Goal: Information Seeking & Learning: Check status

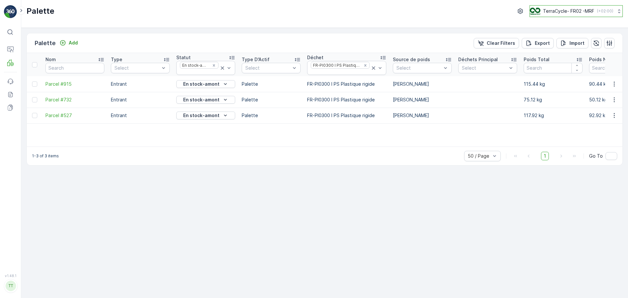
click at [418, 7] on button "TerraCycle- FR02 -MRF ( +02:00 )" at bounding box center [576, 11] width 93 height 12
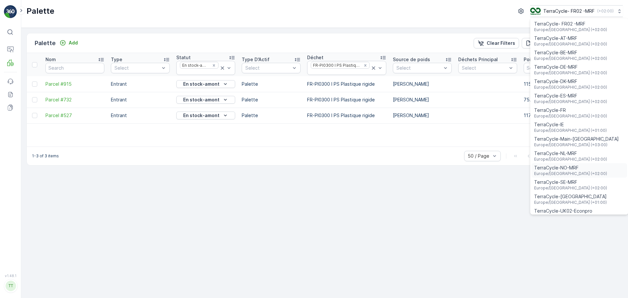
scroll to position [24, 0]
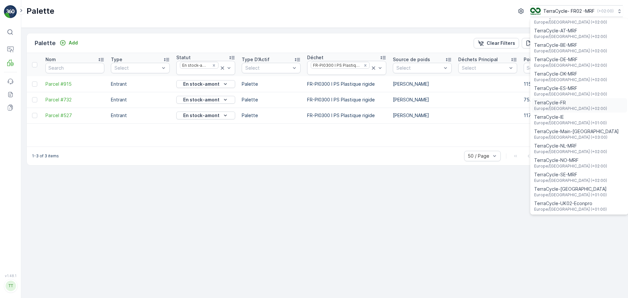
click at [418, 102] on span "TerraCycle-FR" at bounding box center [570, 102] width 73 height 7
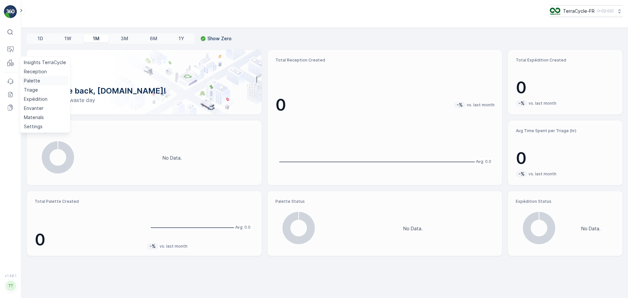
click at [30, 79] on p "Palette" at bounding box center [32, 81] width 16 height 7
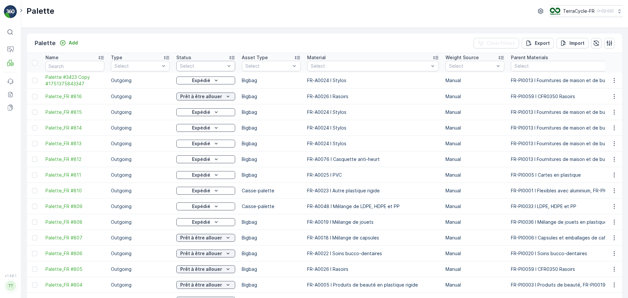
click at [224, 66] on div at bounding box center [202, 65] width 46 height 5
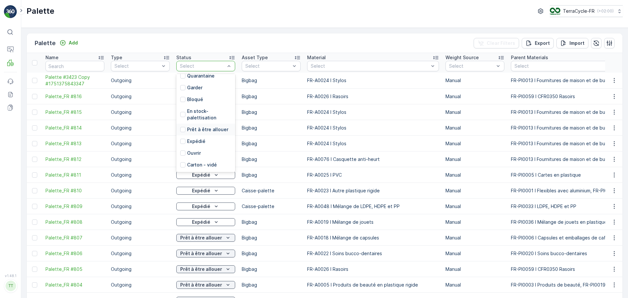
click at [218, 130] on p "Prêt à être allouer" at bounding box center [207, 129] width 41 height 7
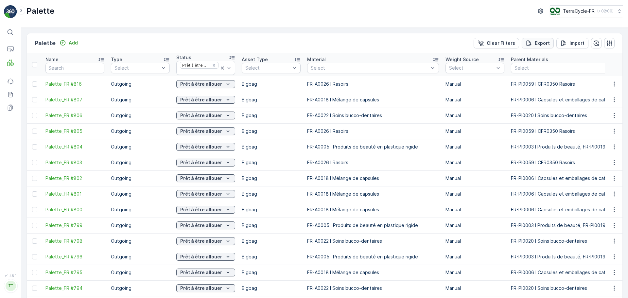
click at [541, 46] on p "Export" at bounding box center [542, 43] width 15 height 7
click at [215, 66] on icon "Remove Prêt à être allouer" at bounding box center [214, 65] width 5 height 5
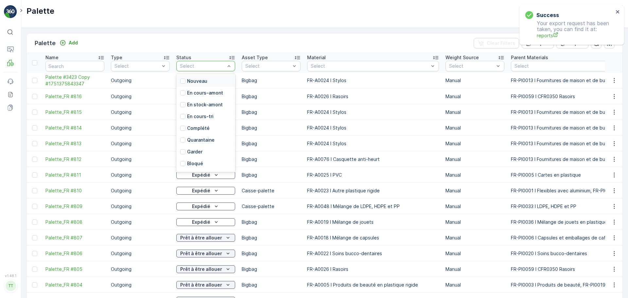
click at [209, 63] on div at bounding box center [202, 65] width 46 height 5
click at [201, 101] on div "En stock-amont" at bounding box center [205, 105] width 59 height 12
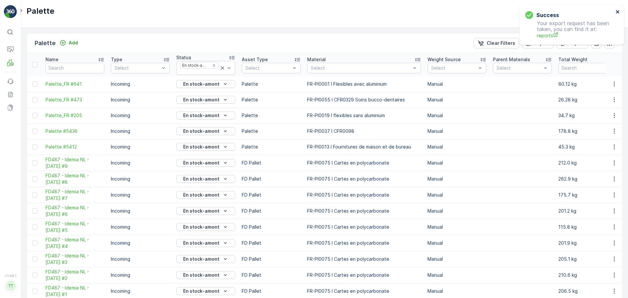
click at [616, 10] on icon "close" at bounding box center [618, 11] width 5 height 5
click at [541, 44] on p "Export" at bounding box center [542, 43] width 15 height 7
click at [540, 35] on span "reports" at bounding box center [575, 35] width 77 height 7
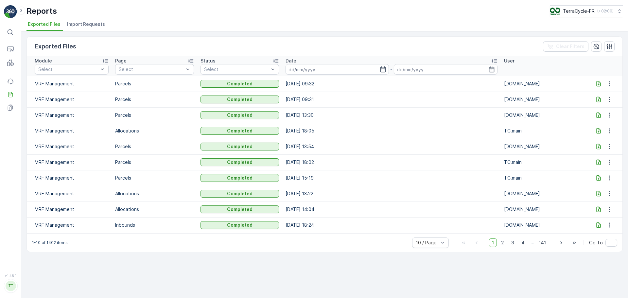
click at [597, 100] on icon at bounding box center [598, 99] width 7 height 7
click at [599, 83] on icon at bounding box center [598, 83] width 7 height 7
click at [597, 86] on icon at bounding box center [598, 83] width 7 height 7
click at [598, 98] on icon at bounding box center [598, 99] width 7 height 7
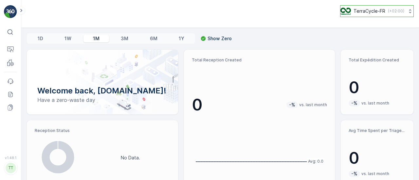
click at [384, 9] on div "TerraCycle-FR ( +02:00 )" at bounding box center [372, 11] width 64 height 7
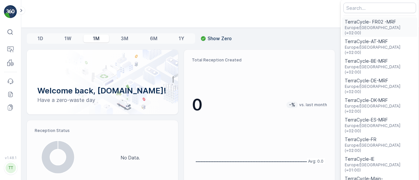
click at [371, 23] on span "TerraCycle- FR02 -MRF" at bounding box center [379, 22] width 70 height 7
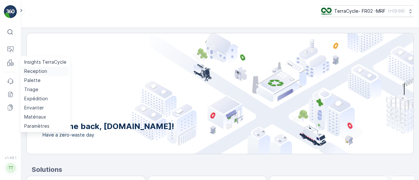
click at [37, 71] on p "Reception" at bounding box center [35, 71] width 23 height 7
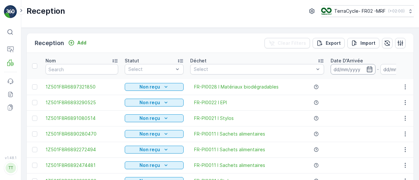
click at [358, 69] on input at bounding box center [352, 69] width 45 height 10
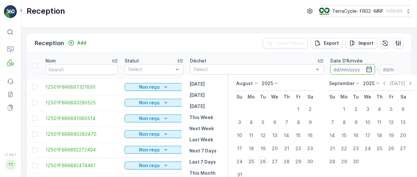
click at [253, 162] on div "25" at bounding box center [251, 161] width 10 height 10
type input "25.08.2025"
click at [253, 162] on div "25" at bounding box center [251, 161] width 10 height 10
type input "25.08.2025"
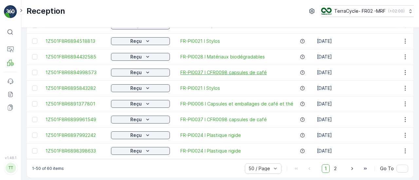
scroll to position [711, 0]
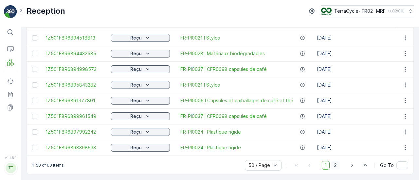
click at [335, 165] on span "2" at bounding box center [335, 165] width 9 height 9
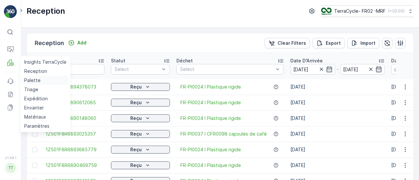
click at [32, 82] on p "Palette" at bounding box center [32, 80] width 16 height 7
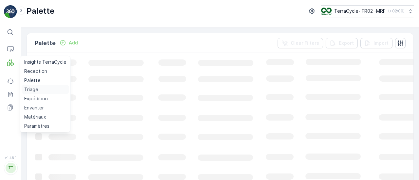
click at [32, 89] on p "Triage" at bounding box center [31, 89] width 14 height 7
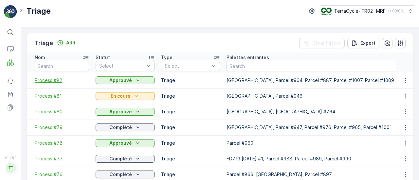
click at [46, 78] on span "Process #82" at bounding box center [62, 80] width 54 height 7
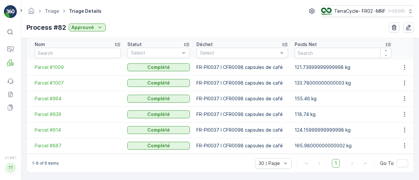
scroll to position [177, 0]
click at [44, 146] on span "Parcel #887" at bounding box center [78, 146] width 86 height 7
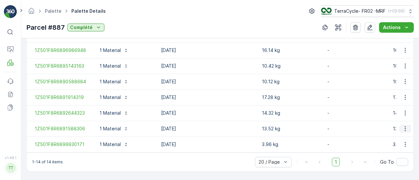
scroll to position [312, 0]
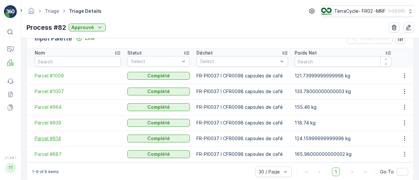
scroll to position [177, 0]
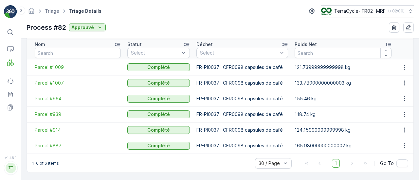
click at [52, 125] on td "Parcel #914" at bounding box center [75, 130] width 97 height 16
click at [52, 130] on span "Parcel #914" at bounding box center [78, 130] width 86 height 7
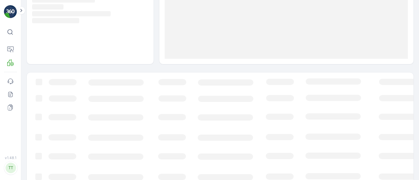
scroll to position [122, 0]
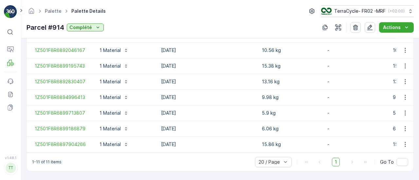
scroll to position [265, 0]
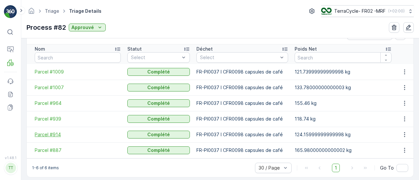
scroll to position [177, 0]
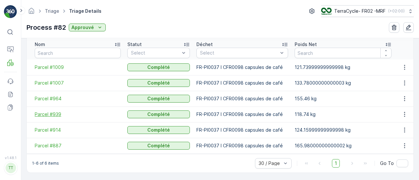
click at [54, 116] on span "Parcel #939" at bounding box center [78, 114] width 86 height 7
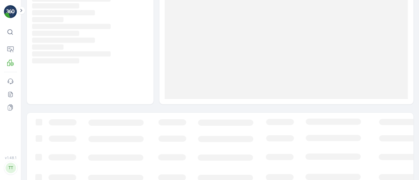
scroll to position [122, 0]
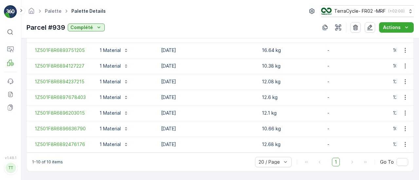
scroll to position [250, 0]
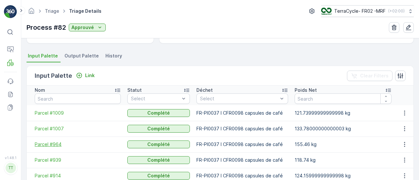
scroll to position [177, 0]
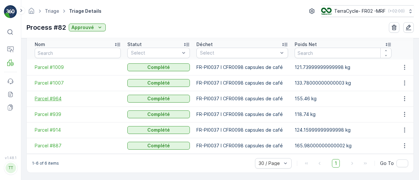
click at [51, 96] on span "Parcel #964" at bounding box center [78, 99] width 86 height 7
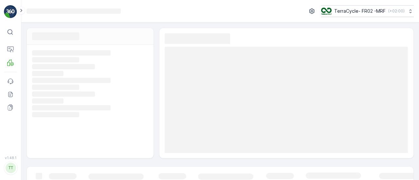
scroll to position [22, 0]
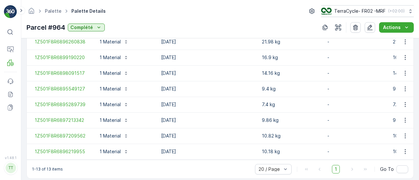
scroll to position [297, 0]
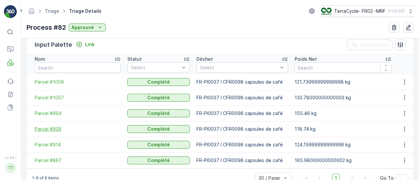
scroll to position [177, 0]
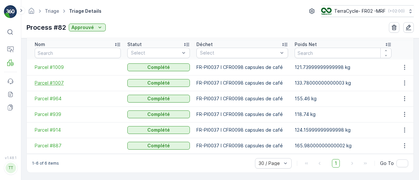
click at [49, 80] on span "Parcel #1007" at bounding box center [78, 83] width 86 height 7
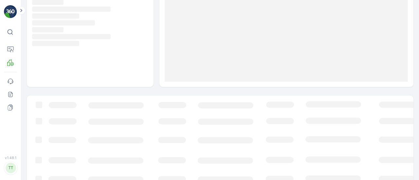
scroll to position [122, 0]
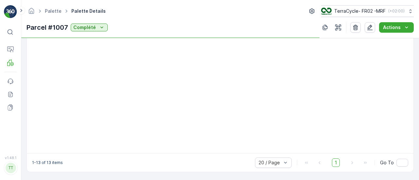
scroll to position [297, 0]
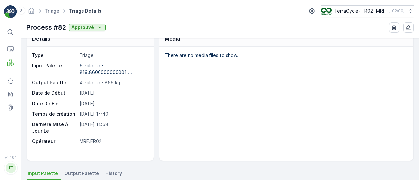
scroll to position [177, 0]
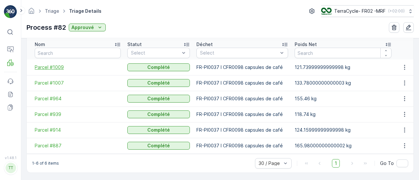
click at [51, 67] on span "Parcel #1009" at bounding box center [78, 67] width 86 height 7
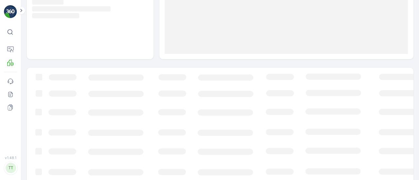
scroll to position [122, 0]
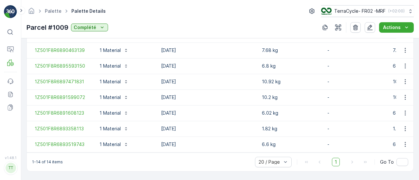
scroll to position [312, 0]
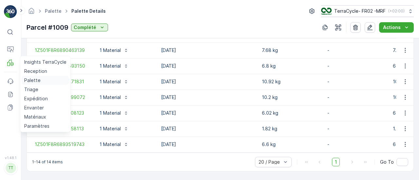
click at [32, 79] on p "Palette" at bounding box center [32, 80] width 16 height 7
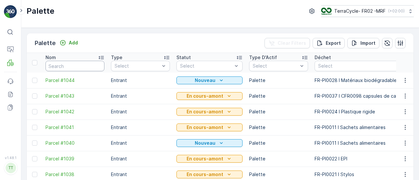
click at [73, 66] on input "text" at bounding box center [74, 66] width 59 height 10
type input "757"
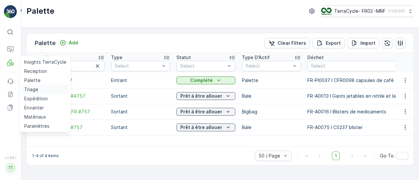
click at [34, 89] on p "Triage" at bounding box center [31, 89] width 14 height 7
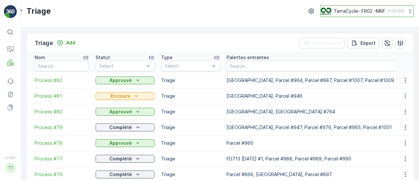
click at [362, 9] on p "TerraCycle- FR02 -MRF" at bounding box center [359, 11] width 51 height 7
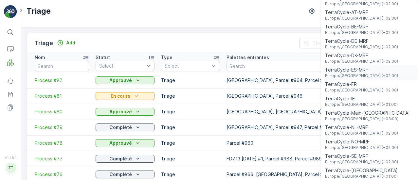
click at [356, 69] on span "TerraCycle-ES-MRF" at bounding box center [361, 70] width 73 height 7
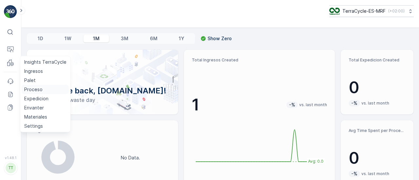
click at [34, 90] on p "Proceso" at bounding box center [33, 89] width 18 height 7
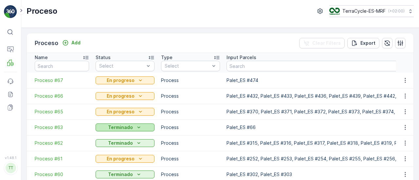
click at [140, 130] on icon "Terminado" at bounding box center [138, 127] width 7 height 7
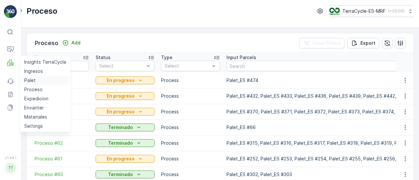
click at [33, 79] on p "Palet" at bounding box center [29, 80] width 11 height 7
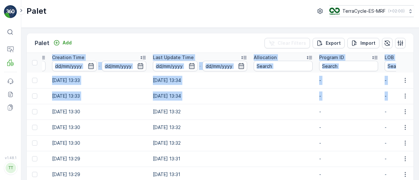
scroll to position [0, 925]
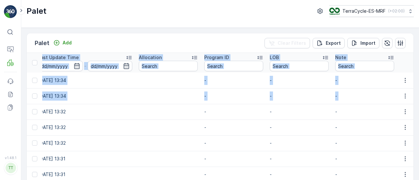
drag, startPoint x: 290, startPoint y: 106, endPoint x: 486, endPoint y: 114, distance: 196.4
click at [418, 114] on html "⌘B Operations MRF Events Reports Documents v 1.48.1 TT TC.EU Palet TerraCycle-E…" at bounding box center [209, 90] width 419 height 180
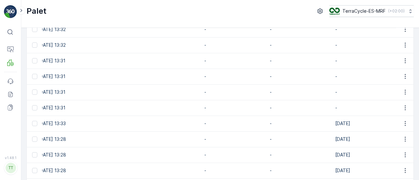
scroll to position [0, 0]
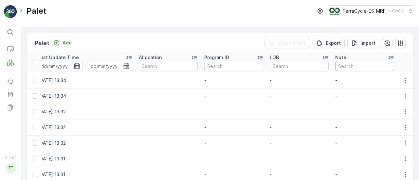
drag, startPoint x: 340, startPoint y: 64, endPoint x: 345, endPoint y: 65, distance: 5.2
click at [342, 64] on input "text" at bounding box center [364, 66] width 59 height 10
type input "30."
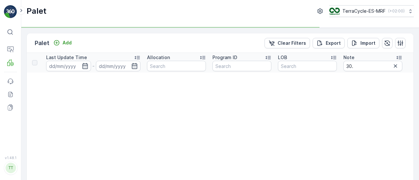
type input "30.7"
click at [373, 67] on input "30.7" at bounding box center [372, 66] width 59 height 10
type input "30."
click at [361, 72] on th "Note 30." at bounding box center [372, 63] width 65 height 20
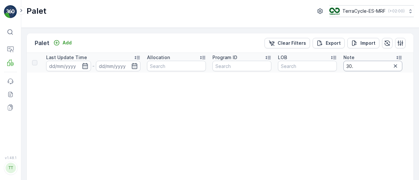
click at [361, 66] on input "30." at bounding box center [372, 66] width 59 height 10
type input "30"
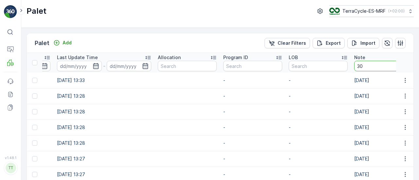
click at [367, 64] on input "30" at bounding box center [386, 66] width 64 height 10
type input "30/07"
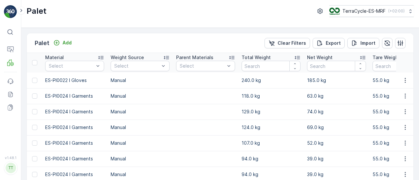
drag, startPoint x: 136, startPoint y: 132, endPoint x: 2, endPoint y: 118, distance: 135.5
click at [2, 118] on div "⌘B Operations MRF Events Reports Documents v 1.48.1 TT TC.EU Palet TerraCycle-E…" at bounding box center [209, 90] width 419 height 180
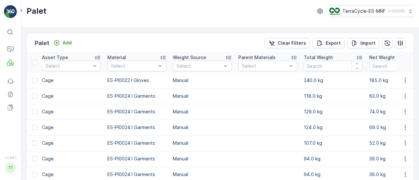
click at [260, 150] on td at bounding box center [267, 143] width 65 height 16
click at [330, 44] on p "Export" at bounding box center [332, 43] width 15 height 7
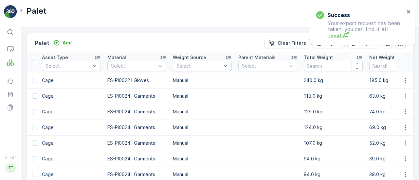
click at [334, 35] on span "reports" at bounding box center [365, 35] width 77 height 7
click at [408, 9] on icon "close" at bounding box center [408, 11] width 5 height 5
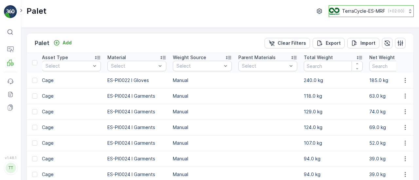
click at [342, 9] on p "TerraCycle-ES-MRF" at bounding box center [363, 11] width 43 height 7
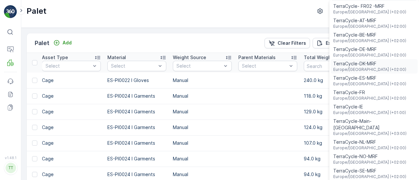
scroll to position [24, 0]
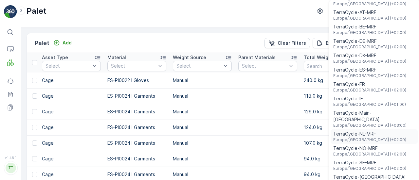
click at [358, 131] on span "TerraCycle-NL-MRF" at bounding box center [369, 134] width 73 height 7
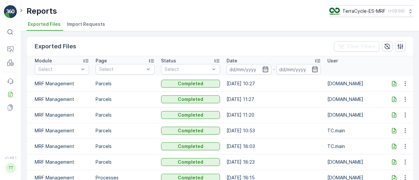
click at [392, 84] on icon at bounding box center [394, 84] width 4 height 6
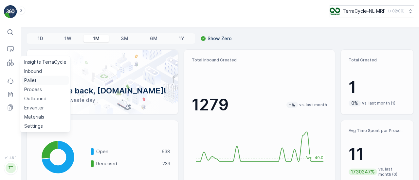
click at [31, 81] on p "Pallet" at bounding box center [30, 80] width 12 height 7
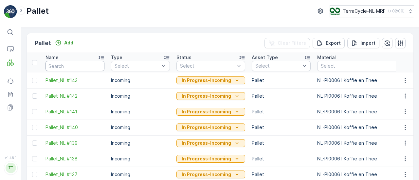
click at [65, 62] on input "text" at bounding box center [74, 66] width 59 height 10
type input "FD"
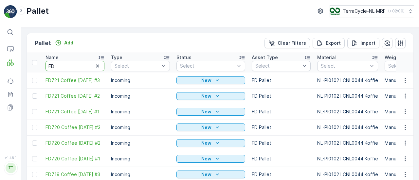
click at [77, 65] on input "FD" at bounding box center [74, 66] width 59 height 10
click at [78, 64] on input "FD" at bounding box center [74, 66] width 59 height 10
type input "FD697"
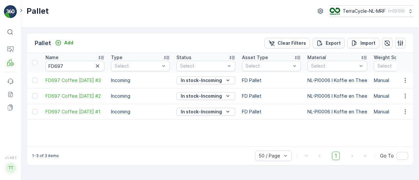
click at [330, 40] on p "Export" at bounding box center [332, 43] width 15 height 7
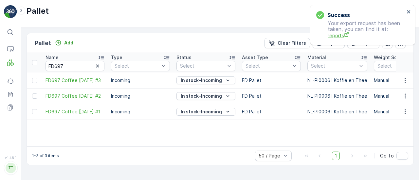
click at [340, 35] on span "reports" at bounding box center [365, 35] width 77 height 7
click at [84, 63] on input "FD697" at bounding box center [74, 66] width 59 height 10
type input "FD693"
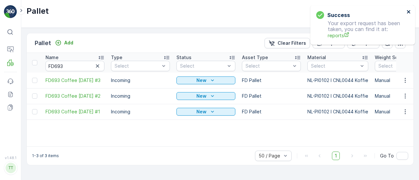
click at [409, 14] on button "close" at bounding box center [408, 12] width 5 height 6
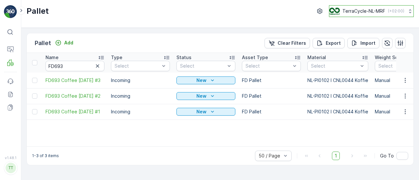
click at [375, 11] on p "TerraCycle-NL-MRF" at bounding box center [363, 11] width 43 height 7
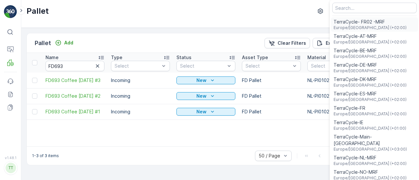
click at [361, 26] on span "Europe/Paris (+02:00)" at bounding box center [369, 27] width 73 height 5
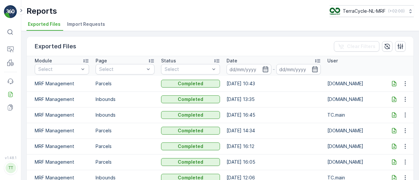
click at [394, 81] on icon at bounding box center [394, 83] width 7 height 7
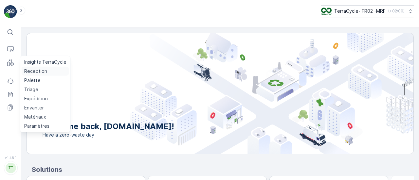
click at [28, 71] on p "Reception" at bounding box center [35, 71] width 23 height 7
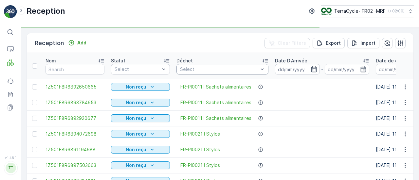
click at [259, 71] on div at bounding box center [218, 69] width 79 height 5
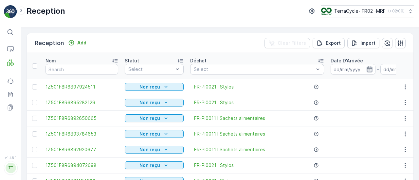
click at [366, 69] on icon "button" at bounding box center [369, 69] width 7 height 7
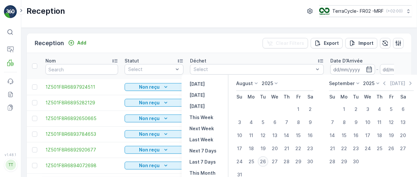
click at [262, 162] on div "26" at bounding box center [263, 161] width 10 height 10
type input "[DATE]"
click at [262, 162] on div "26" at bounding box center [263, 161] width 10 height 10
type input "[DATE]"
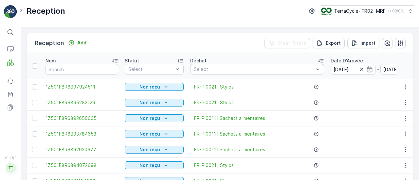
click at [243, 54] on th "Déchet Select" at bounding box center [257, 66] width 140 height 26
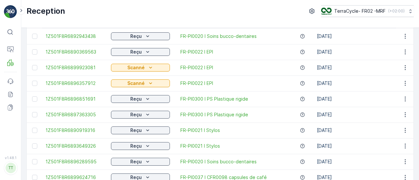
scroll to position [711, 0]
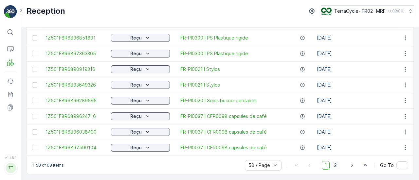
click at [335, 167] on span "2" at bounding box center [335, 165] width 9 height 9
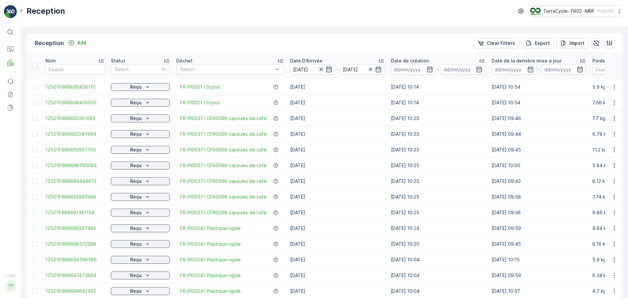
click at [320, 70] on icon "button" at bounding box center [321, 69] width 7 height 7
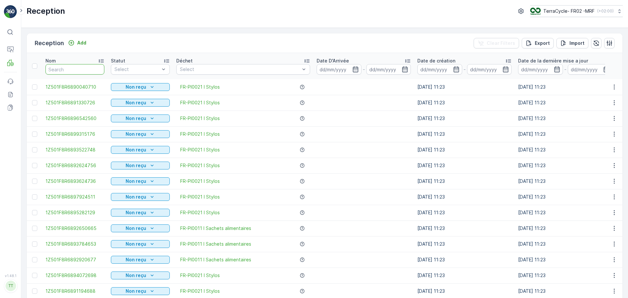
click at [64, 69] on input "text" at bounding box center [74, 69] width 59 height 10
click at [61, 72] on input "text" at bounding box center [74, 69] width 59 height 10
type input "9704"
click at [71, 70] on input "9704" at bounding box center [74, 69] width 59 height 10
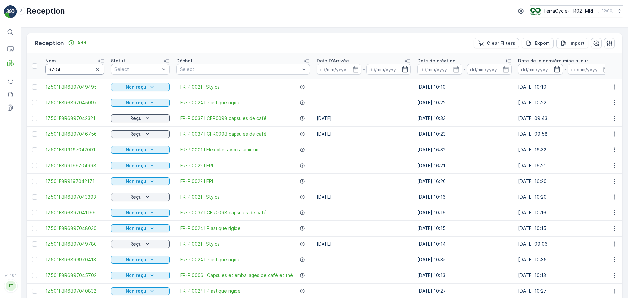
click at [71, 69] on input "9704" at bounding box center [74, 69] width 59 height 10
type input "97049495"
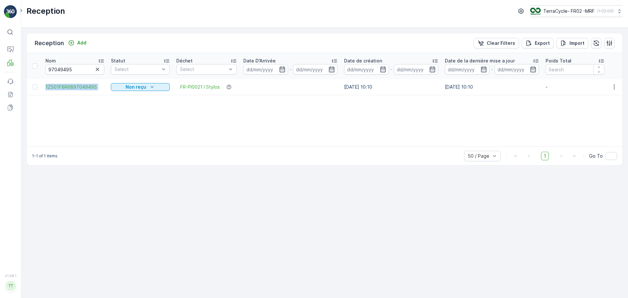
drag, startPoint x: 42, startPoint y: 87, endPoint x: 110, endPoint y: 90, distance: 67.8
click at [113, 89] on tr "1Z501F8R6897049495 Non reçu FR-PI0021 I Stylos [DATE] 10:10 [DATE] 10:10 - - 0 …" at bounding box center [555, 87] width 1057 height 16
copy span "1Z501F8R6897049495"
click at [92, 70] on input "97049495" at bounding box center [74, 69] width 59 height 10
click at [99, 69] on icon "button" at bounding box center [97, 69] width 7 height 7
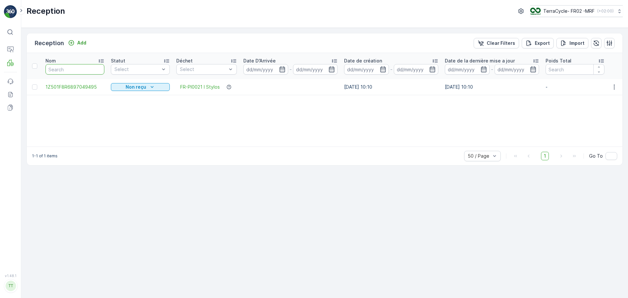
click at [61, 71] on input "text" at bounding box center [74, 69] width 59 height 10
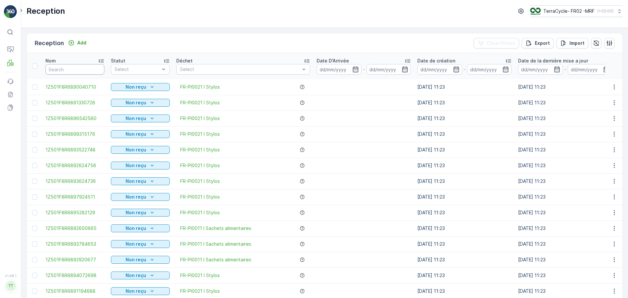
click at [66, 70] on input "text" at bounding box center [74, 69] width 59 height 10
type input "9530"
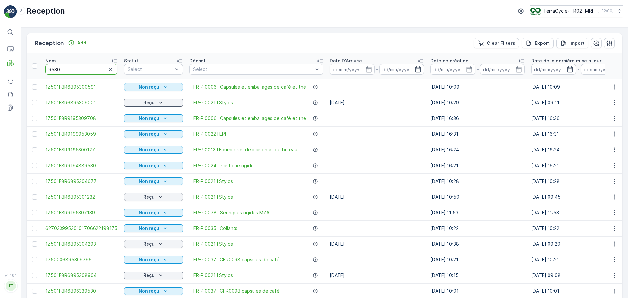
click at [81, 72] on input "9530" at bounding box center [81, 69] width 72 height 10
type input "95300591"
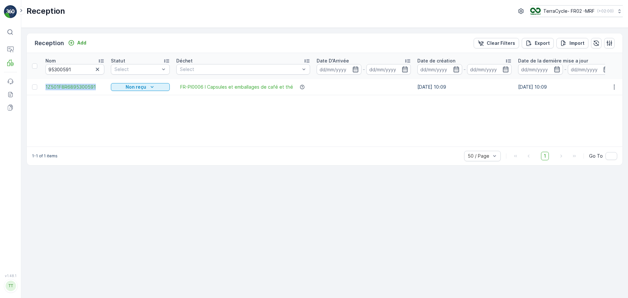
drag, startPoint x: 43, startPoint y: 88, endPoint x: 102, endPoint y: 91, distance: 59.6
click at [102, 91] on td "1Z501F8R6895300591" at bounding box center [74, 87] width 65 height 16
copy span "1Z501F8R6895300591"
click at [97, 70] on icon "button" at bounding box center [97, 69] width 3 height 3
click at [63, 72] on input "text" at bounding box center [74, 69] width 59 height 10
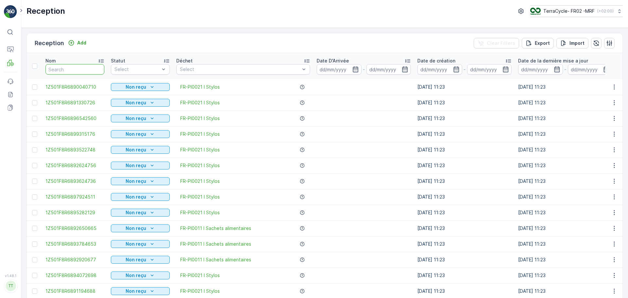
click at [64, 70] on input "text" at bounding box center [74, 69] width 59 height 10
type input "9939"
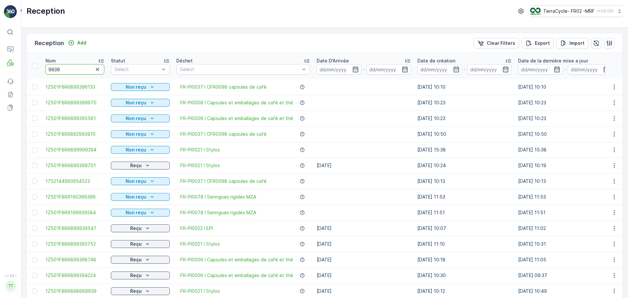
click at [63, 72] on input "9939" at bounding box center [74, 69] width 59 height 10
type input "993961"
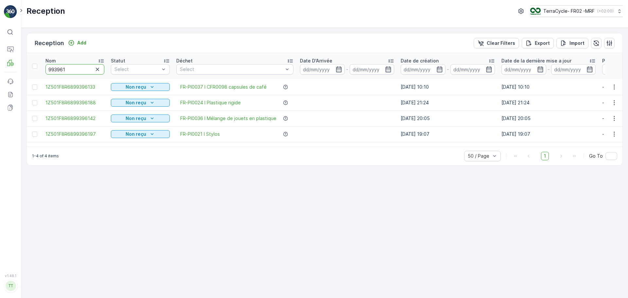
click at [73, 70] on input "993961" at bounding box center [74, 69] width 59 height 10
drag, startPoint x: 44, startPoint y: 87, endPoint x: 100, endPoint y: 88, distance: 56.0
click at [100, 88] on td "1Z501F8R6899396133" at bounding box center [74, 87] width 65 height 16
copy span "1Z501F8R6899396133"
click at [95, 70] on button "button" at bounding box center [98, 69] width 8 height 8
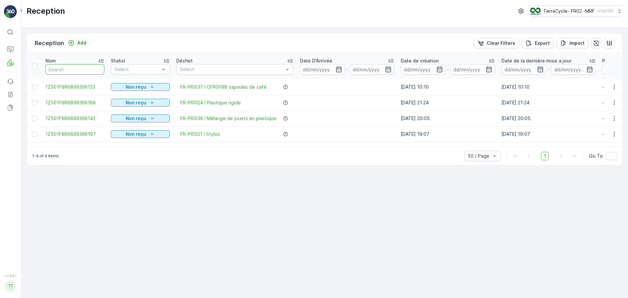
click at [72, 70] on input "text" at bounding box center [74, 69] width 59 height 10
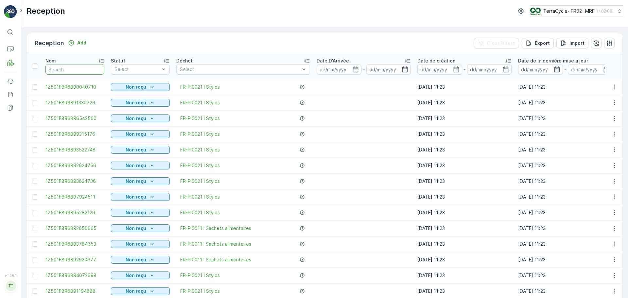
click at [72, 70] on input "text" at bounding box center [74, 69] width 59 height 10
type input "9795"
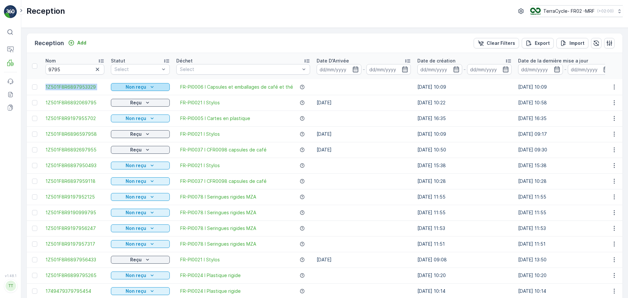
drag, startPoint x: 42, startPoint y: 85, endPoint x: 114, endPoint y: 90, distance: 72.1
click at [114, 90] on tr "1Z501F8R6897953329 Non reçu FR-PI0006 I Capsules et emballages de café et thé […" at bounding box center [592, 87] width 1130 height 16
copy span "1Z501F8R6897953329"
click at [95, 70] on icon "button" at bounding box center [97, 69] width 7 height 7
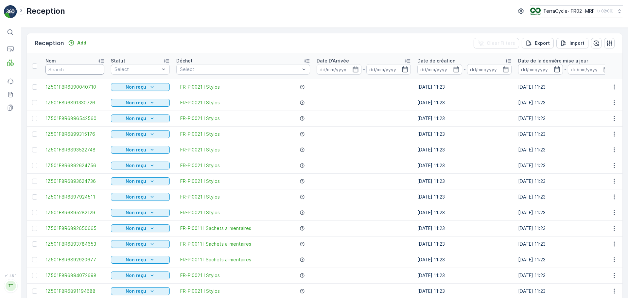
click at [61, 70] on input "text" at bounding box center [74, 69] width 59 height 10
type input "2089"
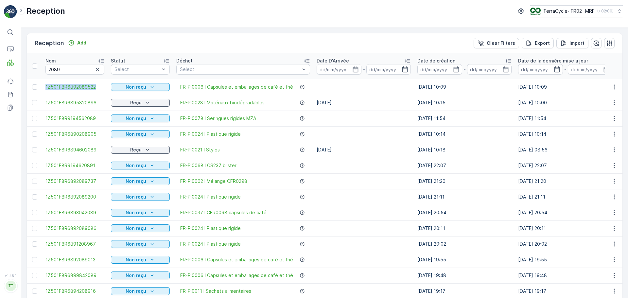
drag, startPoint x: 41, startPoint y: 86, endPoint x: 107, endPoint y: 93, distance: 66.0
click at [107, 93] on tr "1Z501F8R6892089522 Non reçu FR-PI0006 I Capsules et emballages de café et thé […" at bounding box center [592, 87] width 1130 height 16
copy span "1Z501F8R6892089522"
click at [94, 68] on button "button" at bounding box center [98, 69] width 8 height 8
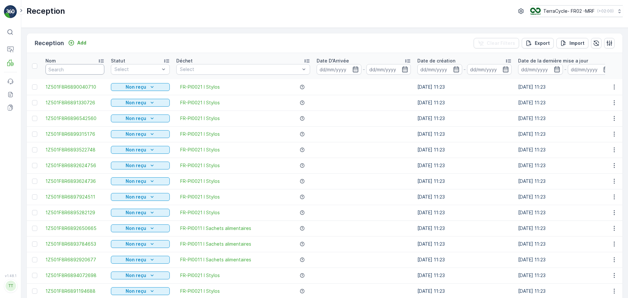
click at [73, 68] on input "text" at bounding box center [74, 69] width 59 height 10
type input "9087"
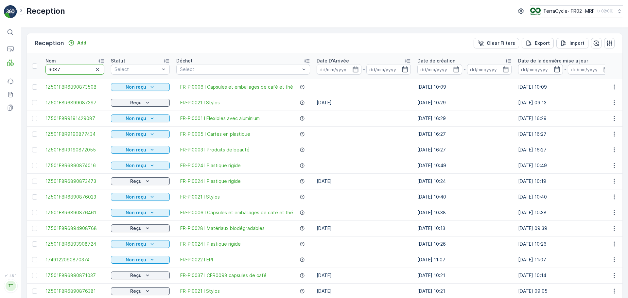
click at [76, 70] on input "9087" at bounding box center [74, 69] width 59 height 10
drag, startPoint x: 105, startPoint y: 89, endPoint x: 44, endPoint y: 89, distance: 61.2
click at [44, 89] on td "1Z501F8R6890873508" at bounding box center [74, 87] width 65 height 16
copy span "1Z501F8R6890873508"
click at [97, 68] on icon "button" at bounding box center [97, 69] width 7 height 7
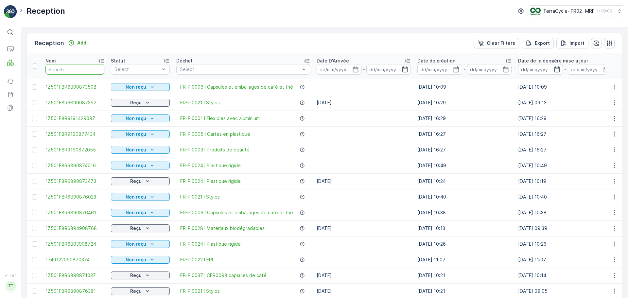
click at [68, 68] on input "text" at bounding box center [74, 69] width 59 height 10
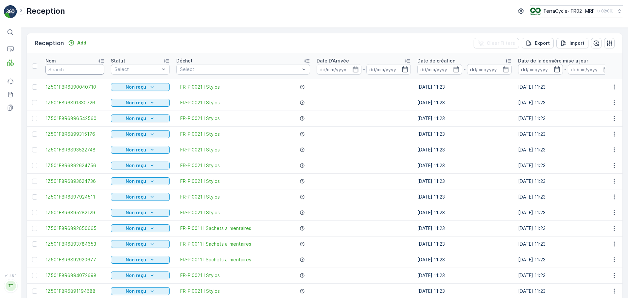
click at [68, 68] on input "text" at bounding box center [74, 69] width 59 height 10
type input "9513"
click at [88, 67] on input "9513" at bounding box center [74, 69] width 59 height 10
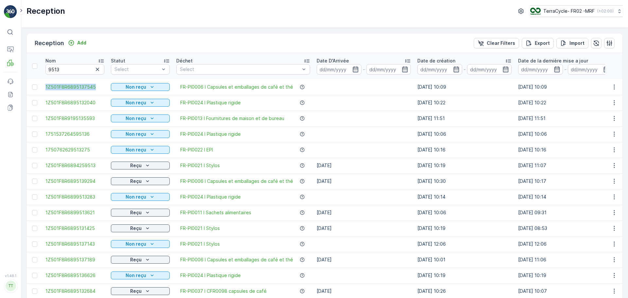
drag, startPoint x: 43, startPoint y: 88, endPoint x: 107, endPoint y: 91, distance: 64.5
click at [107, 91] on td "1Z501F8R6895137545" at bounding box center [74, 87] width 65 height 16
copy span "1Z501F8R6895137545"
click at [99, 71] on icon "button" at bounding box center [97, 69] width 7 height 7
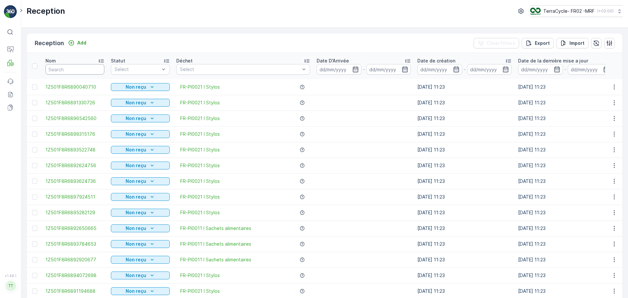
click at [86, 70] on input "text" at bounding box center [74, 69] width 59 height 10
type input "9690"
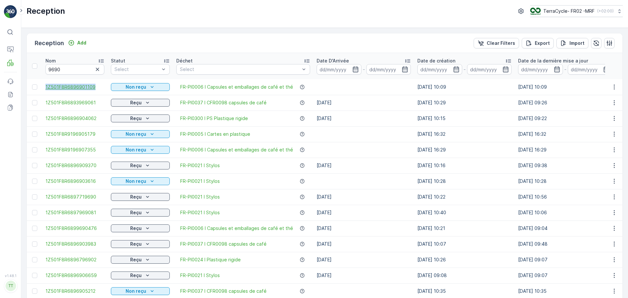
drag, startPoint x: 46, startPoint y: 85, endPoint x: 95, endPoint y: 86, distance: 48.1
click at [95, 86] on tr "1Z501F8R6896901109 Non reçu FR-PI0006 I Capsules et emballages de café et thé […" at bounding box center [592, 87] width 1130 height 16
copy span "1Z501F8R6896901109"
click at [95, 68] on icon "button" at bounding box center [97, 69] width 7 height 7
click at [68, 70] on input "text" at bounding box center [74, 69] width 59 height 10
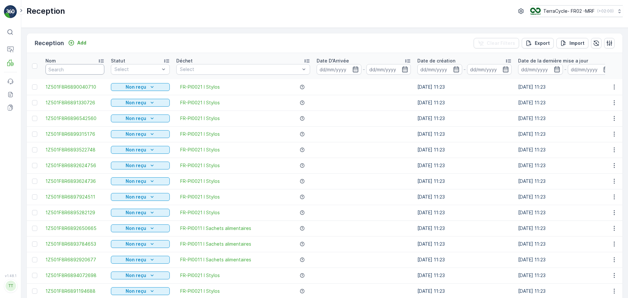
click at [67, 70] on input "text" at bounding box center [74, 69] width 59 height 10
type input "9752"
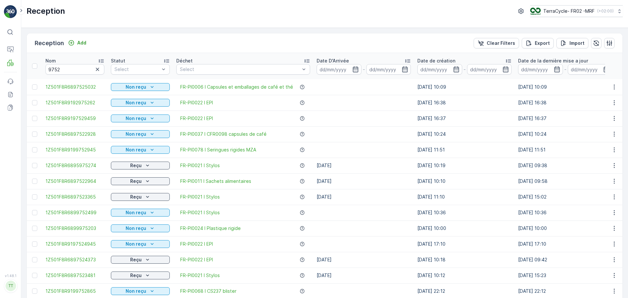
click at [76, 70] on input "9752" at bounding box center [74, 69] width 59 height 10
drag, startPoint x: 44, startPoint y: 87, endPoint x: 117, endPoint y: 87, distance: 73.3
click at [117, 87] on tr "1Z501F8R6897525032 Non reçu FR-PI0006 I Capsules et emballages de café et thé […" at bounding box center [592, 87] width 1130 height 16
copy span "1Z501F8R6897525032"
drag, startPoint x: 97, startPoint y: 68, endPoint x: 75, endPoint y: 71, distance: 22.7
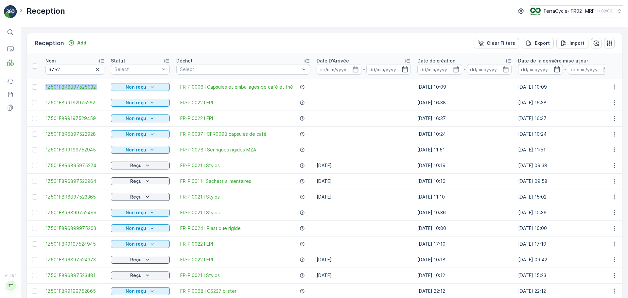
click at [96, 68] on icon "button" at bounding box center [97, 69] width 7 height 7
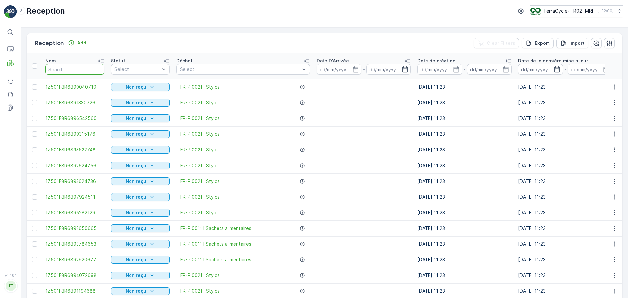
click at [70, 67] on input "text" at bounding box center [74, 69] width 59 height 10
type input "9765"
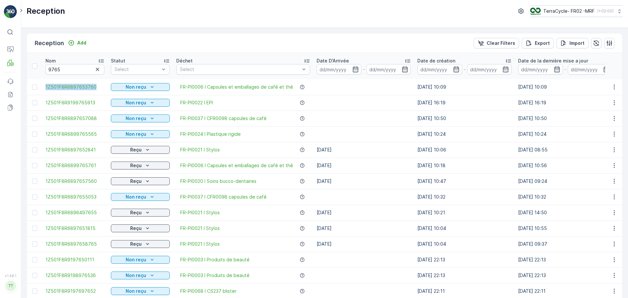
drag, startPoint x: 76, startPoint y: 88, endPoint x: 106, endPoint y: 88, distance: 29.8
click at [106, 88] on tr "1Z501F8R6897653760 Non reçu FR-PI0006 I Capsules et emballages de café et thé […" at bounding box center [592, 87] width 1130 height 16
copy span "1Z501F8R6897653760"
drag, startPoint x: 96, startPoint y: 68, endPoint x: 87, endPoint y: 68, distance: 8.5
click at [96, 68] on icon "button" at bounding box center [97, 69] width 7 height 7
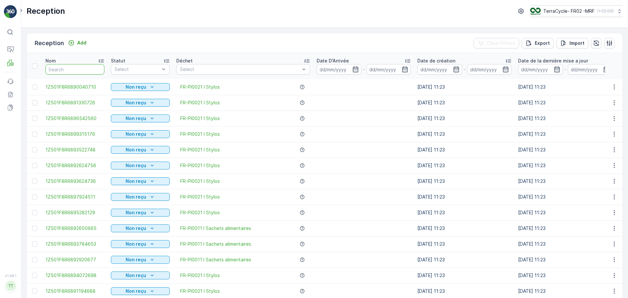
click at [60, 67] on input "text" at bounding box center [74, 69] width 59 height 10
type input "9516"
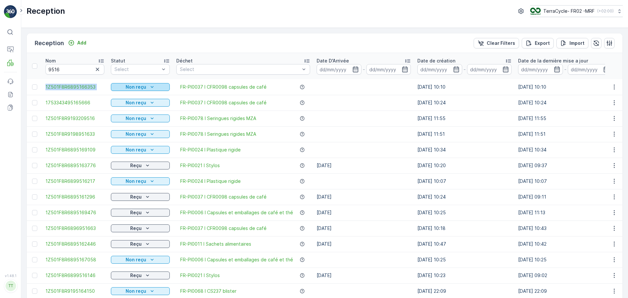
drag, startPoint x: 45, startPoint y: 86, endPoint x: 114, endPoint y: 90, distance: 68.8
click at [114, 90] on tr "1Z501F8R6895166353 Non reçu FR-PI0037 I CFR0098 capsules de café [DATE] 10:10 […" at bounding box center [592, 87] width 1130 height 16
click at [96, 68] on icon "button" at bounding box center [97, 69] width 3 height 3
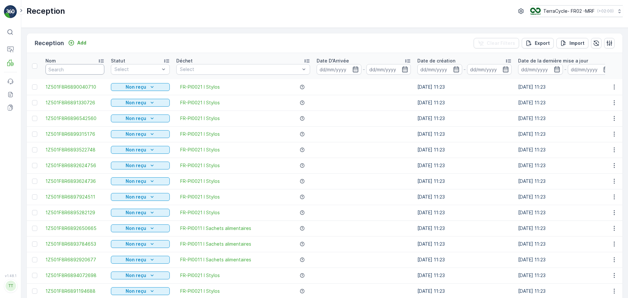
click at [74, 66] on input "text" at bounding box center [74, 69] width 59 height 10
click at [72, 70] on input "text" at bounding box center [74, 69] width 59 height 10
type input "9723"
click at [73, 68] on input "9723" at bounding box center [74, 69] width 59 height 10
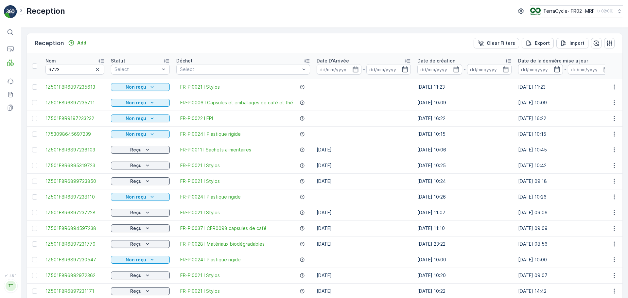
drag, startPoint x: 37, startPoint y: 104, endPoint x: 96, endPoint y: 103, distance: 59.2
click at [96, 103] on tr "1Z501F8R6897235711 Non reçu FR-PI0006 I Capsules et emballages de café et thé […" at bounding box center [592, 103] width 1130 height 16
drag, startPoint x: 43, startPoint y: 102, endPoint x: 94, endPoint y: 95, distance: 51.8
click at [97, 100] on tr "1Z501F8R6897235711 Non reçu FR-PI0006 I Capsules et emballages de café et thé […" at bounding box center [592, 103] width 1130 height 16
click at [97, 68] on icon "button" at bounding box center [97, 69] width 7 height 7
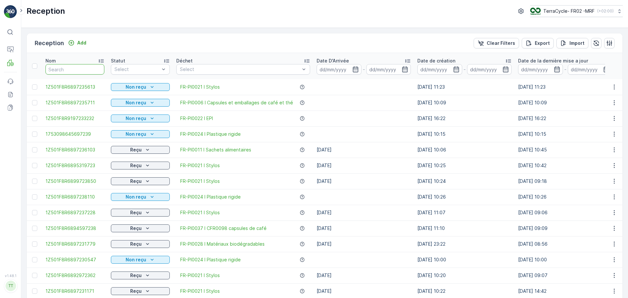
click at [66, 72] on input "text" at bounding box center [74, 69] width 59 height 10
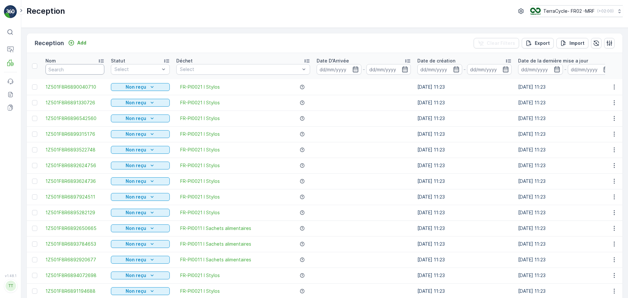
click at [62, 70] on input "text" at bounding box center [74, 69] width 59 height 10
type input "9503"
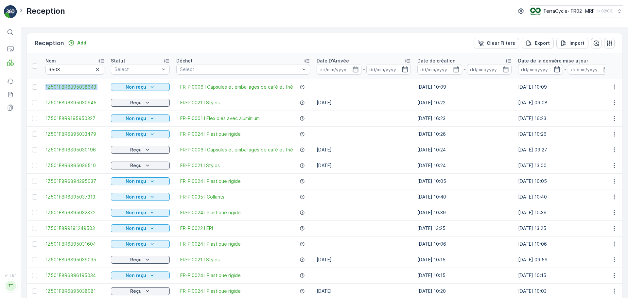
drag, startPoint x: 44, startPoint y: 88, endPoint x: 109, endPoint y: 94, distance: 65.4
click at [109, 94] on tr "1Z501F8R6895038643 Non reçu FR-PI0006 I Capsules et emballages de café et thé […" at bounding box center [592, 87] width 1130 height 16
drag, startPoint x: 96, startPoint y: 67, endPoint x: 72, endPoint y: 69, distance: 23.6
click at [96, 67] on icon "button" at bounding box center [97, 69] width 7 height 7
click at [62, 69] on input "text" at bounding box center [74, 69] width 59 height 10
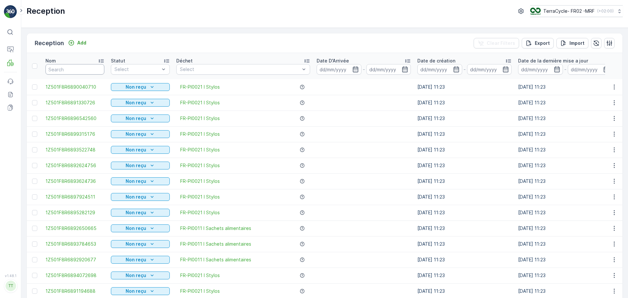
click at [58, 70] on input "text" at bounding box center [74, 69] width 59 height 10
type input "9016"
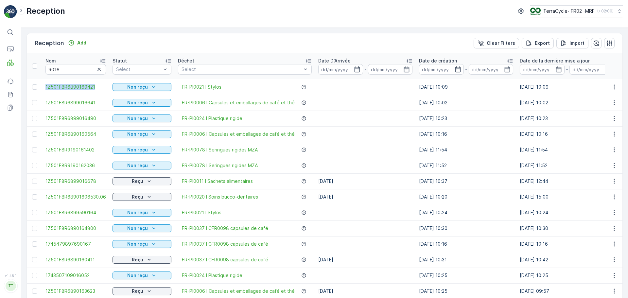
drag, startPoint x: 42, startPoint y: 86, endPoint x: 97, endPoint y: 86, distance: 55.6
click at [97, 86] on tr "1Z501F8R6890169421 Non reçu FR-PI0021 I Stylos [DATE] 10:09 [DATE] 10:09 - - 0 …" at bounding box center [604, 87] width 1155 height 16
click at [98, 70] on icon "button" at bounding box center [98, 69] width 3 height 3
click at [88, 70] on input "text" at bounding box center [75, 69] width 61 height 10
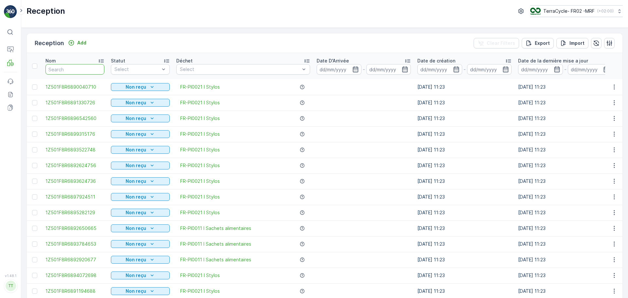
click at [98, 66] on input "text" at bounding box center [74, 69] width 59 height 10
type input "9740"
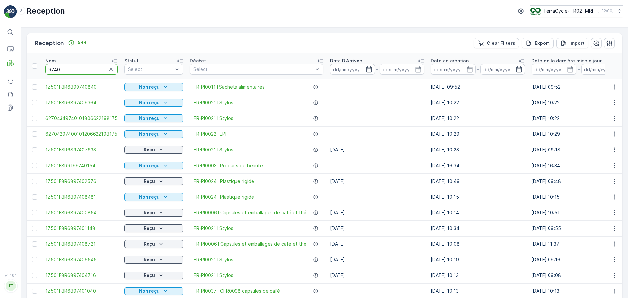
click at [75, 68] on input "9740" at bounding box center [81, 69] width 72 height 10
drag, startPoint x: 42, startPoint y: 102, endPoint x: 112, endPoint y: 105, distance: 70.4
click at [112, 105] on tr "1Z501F8R6897409364 Non reçu FR-PI0021 I Stylos [DATE] 10:22 [DATE] 10:22 - - 0 …" at bounding box center [598, 103] width 1143 height 16
click at [111, 70] on button "button" at bounding box center [111, 69] width 8 height 8
click at [100, 70] on input "text" at bounding box center [81, 69] width 72 height 10
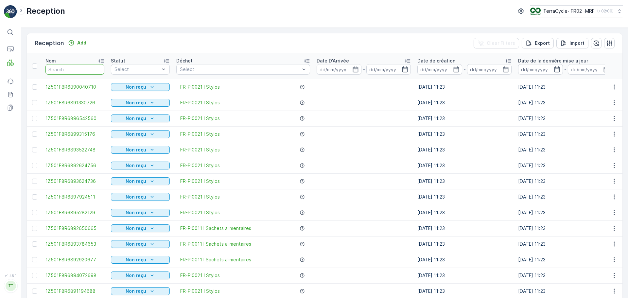
click at [100, 69] on input "text" at bounding box center [74, 69] width 59 height 10
type input "9107"
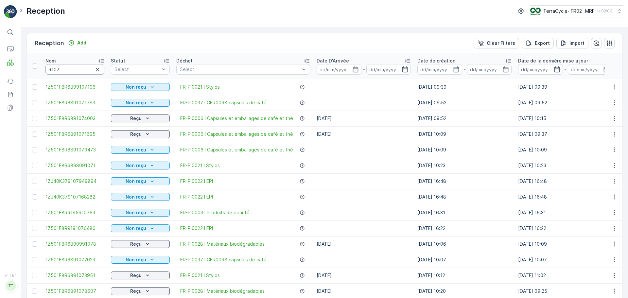
click at [70, 69] on input "9107" at bounding box center [74, 69] width 59 height 10
click at [71, 68] on input "9107" at bounding box center [74, 69] width 59 height 10
type input "91079473"
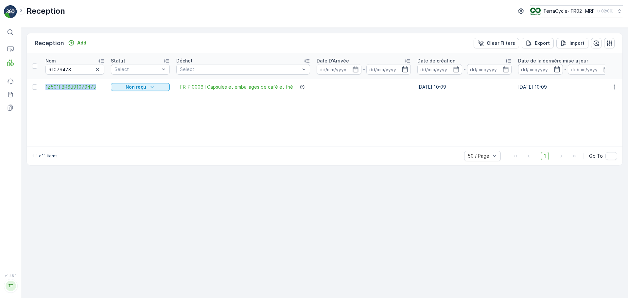
drag, startPoint x: 43, startPoint y: 87, endPoint x: 107, endPoint y: 86, distance: 64.1
click at [107, 86] on td "1Z501F8R6891079473" at bounding box center [74, 87] width 65 height 16
click at [96, 70] on icon "button" at bounding box center [97, 69] width 7 height 7
click at [65, 70] on input "text" at bounding box center [74, 69] width 59 height 10
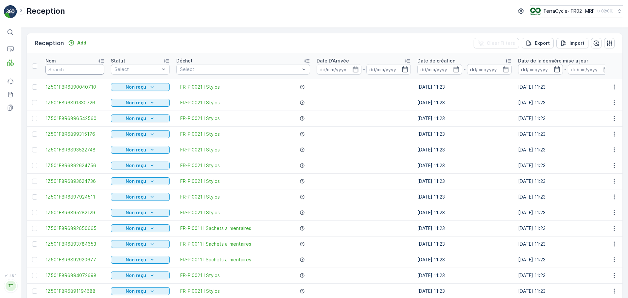
click at [55, 67] on input "text" at bounding box center [74, 69] width 59 height 10
type input "1Z7"
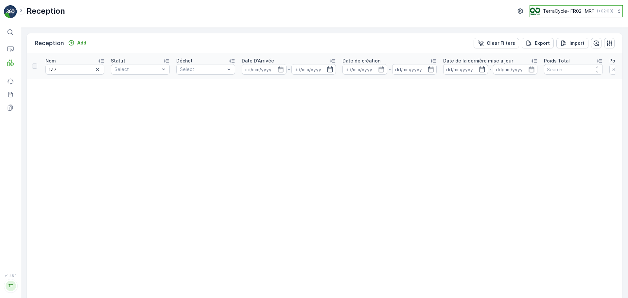
click at [418, 12] on div "TerraCycle- FR02 -MRF ( +02:00 )" at bounding box center [571, 11] width 83 height 7
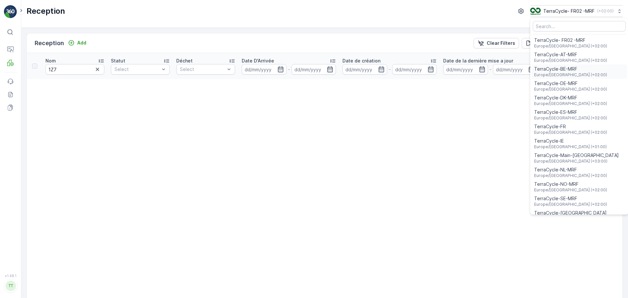
scroll to position [24, 0]
